Goal: Navigation & Orientation: Find specific page/section

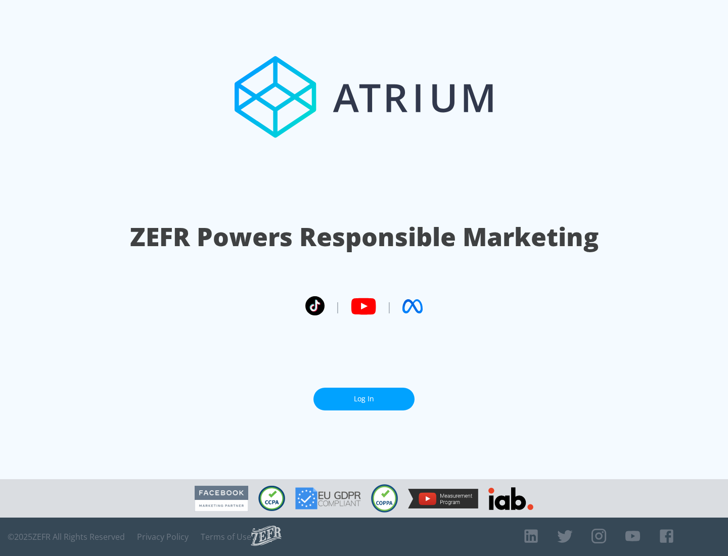
click at [364, 399] on link "Log In" at bounding box center [363, 399] width 101 height 23
